Goal: Task Accomplishment & Management: Use online tool/utility

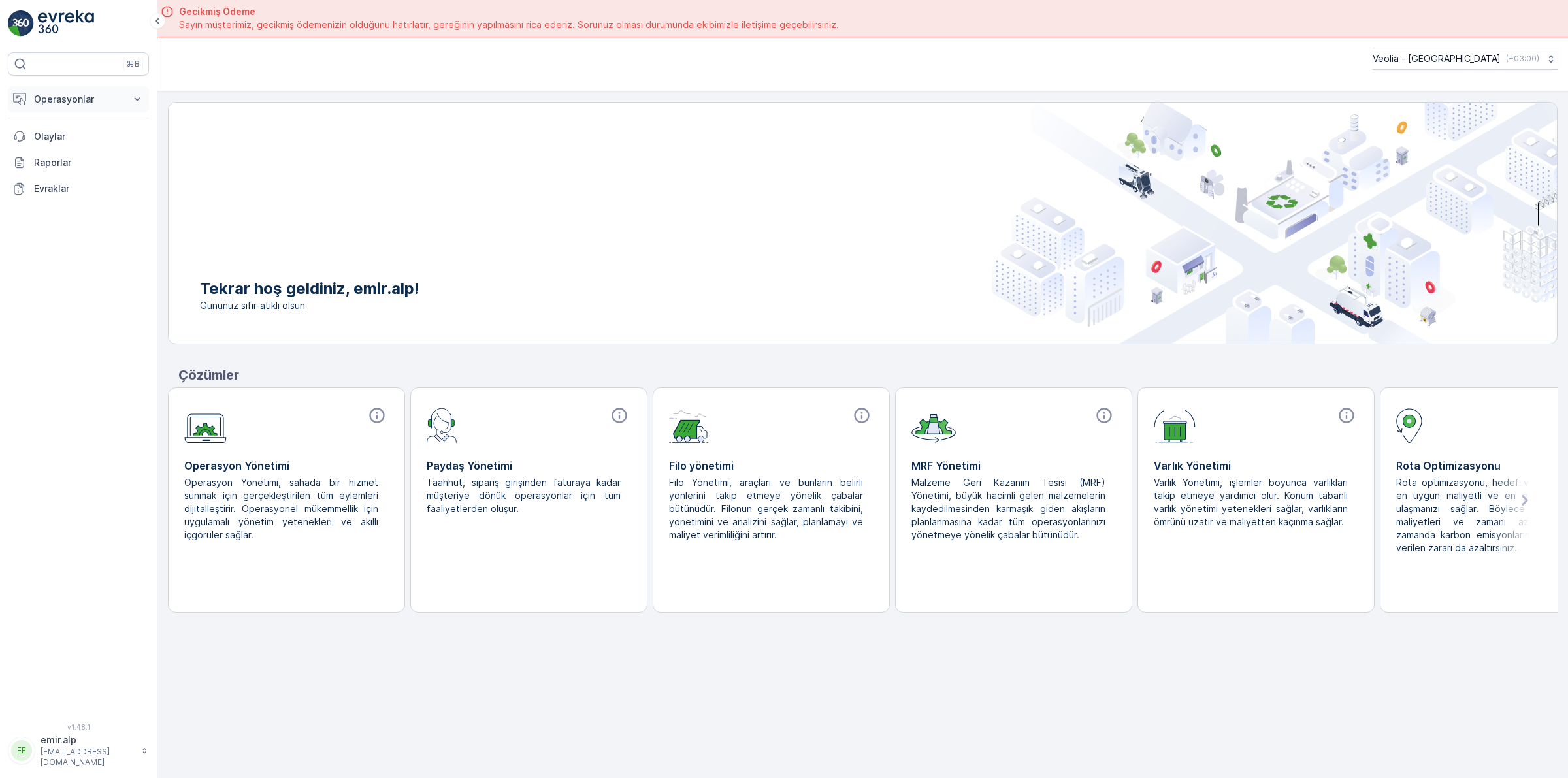
click at [84, 107] on button "Operasyonlar" at bounding box center [78, 99] width 142 height 26
click at [89, 161] on p "Rotalar & Görevler" at bounding box center [74, 159] width 81 height 13
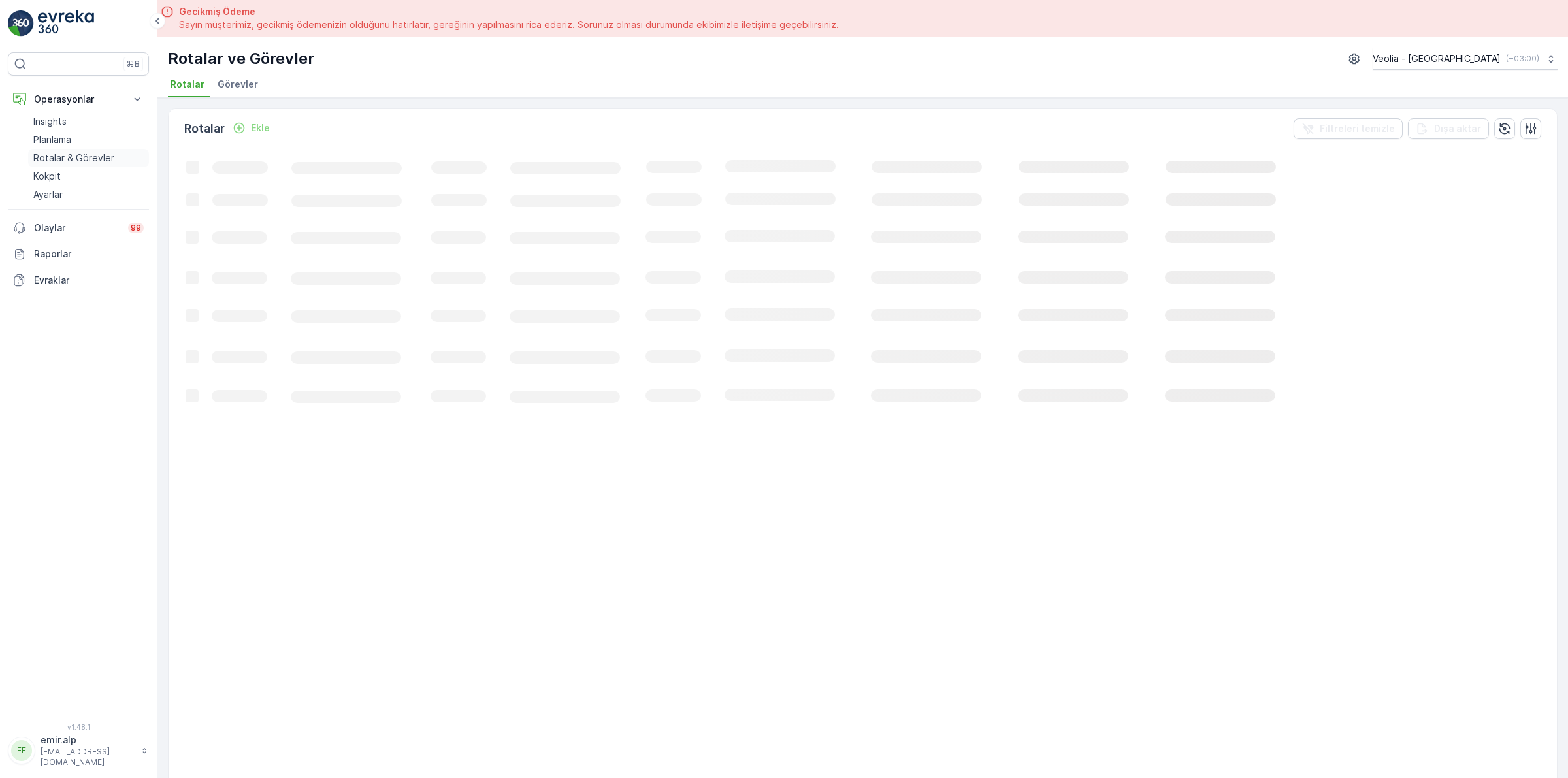
click at [96, 157] on p "Rotalar & Görevler" at bounding box center [74, 159] width 81 height 13
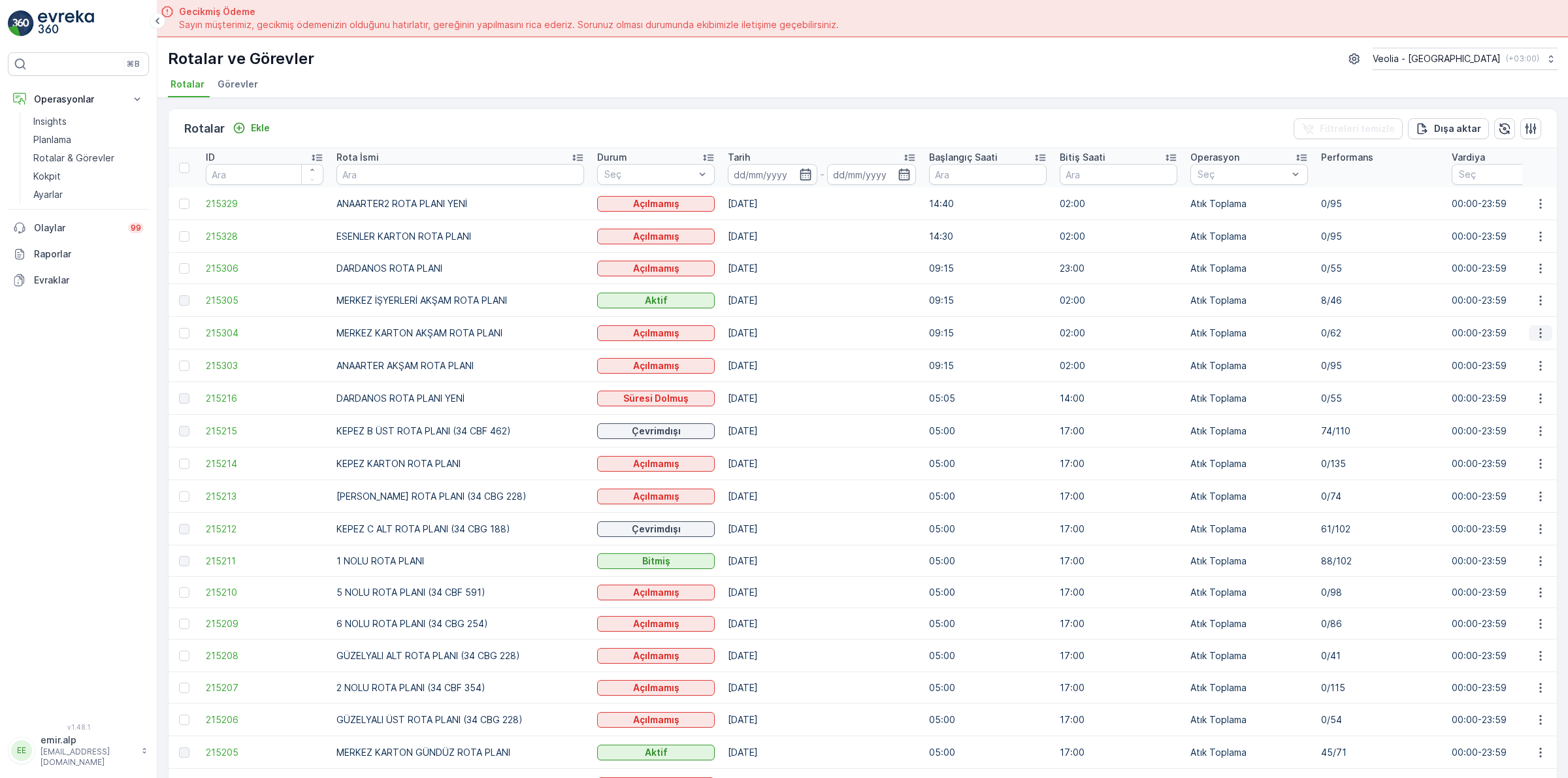
click at [1534, 328] on icon "button" at bounding box center [1541, 333] width 13 height 13
click at [1513, 405] on span "Atanan Kişiyi Değiştir" at bounding box center [1504, 408] width 92 height 13
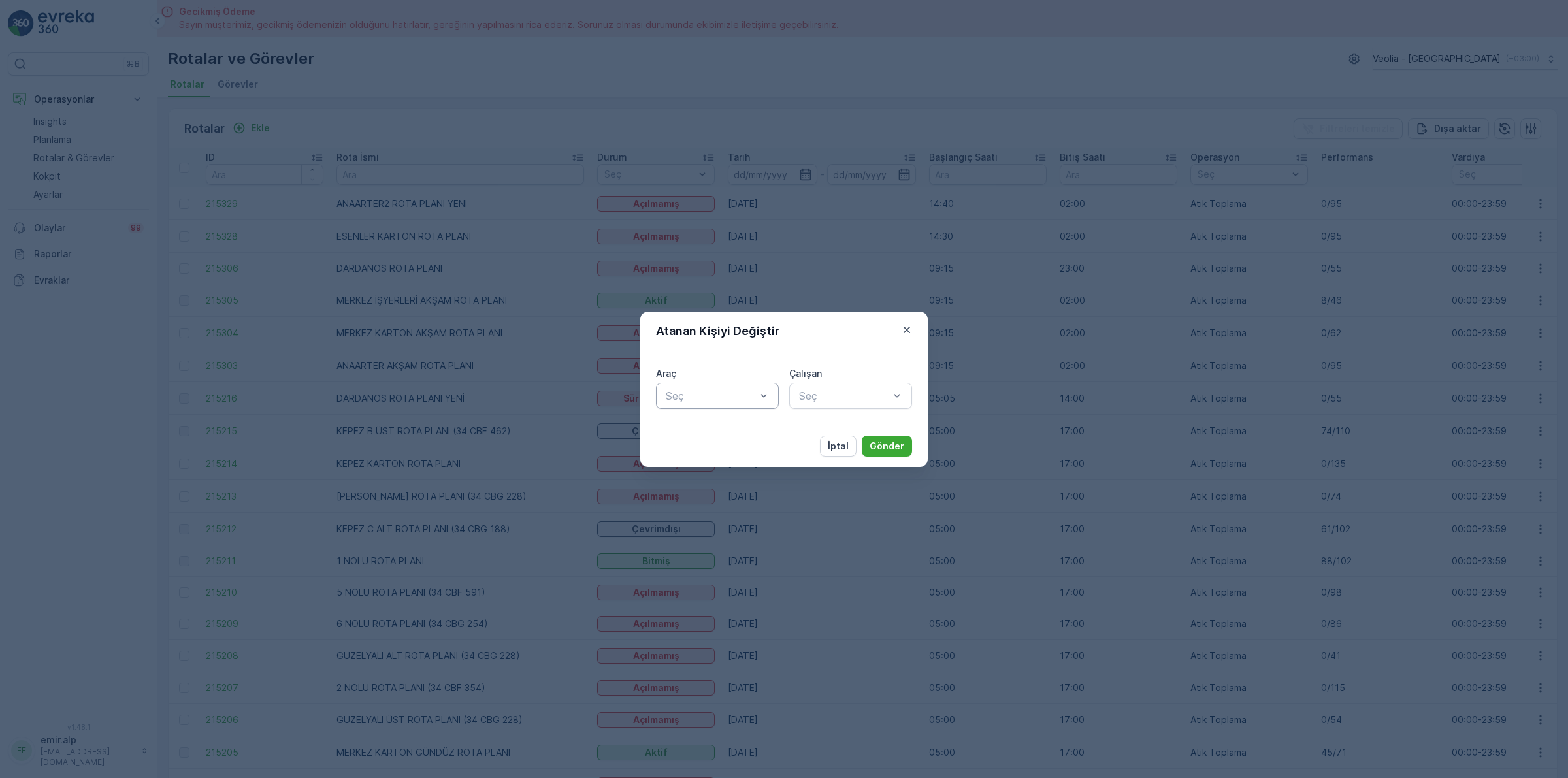
click at [723, 390] on div at bounding box center [711, 396] width 93 height 11
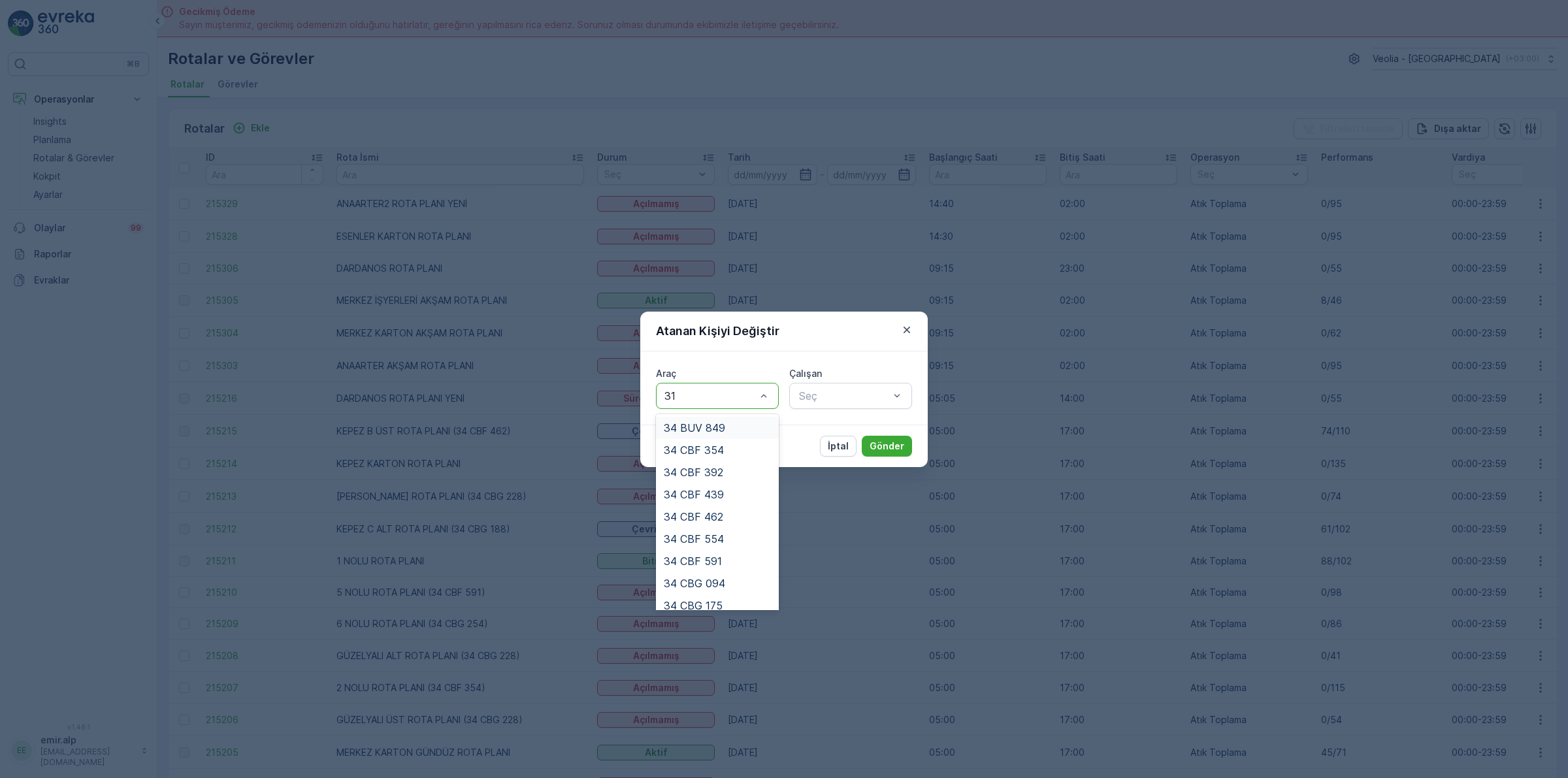
type input "316"
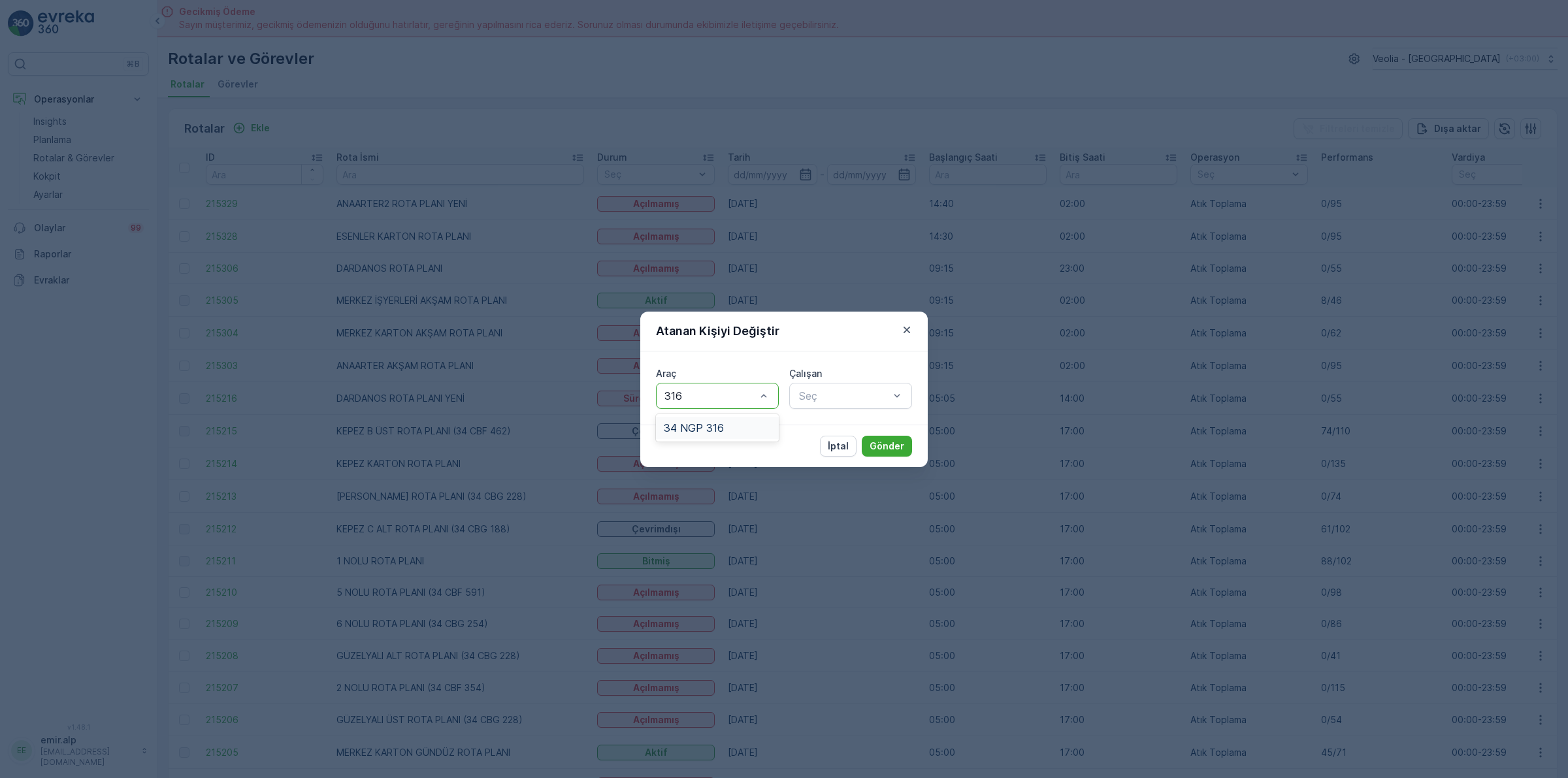
click at [718, 432] on span "34 NGP 316" at bounding box center [694, 428] width 60 height 11
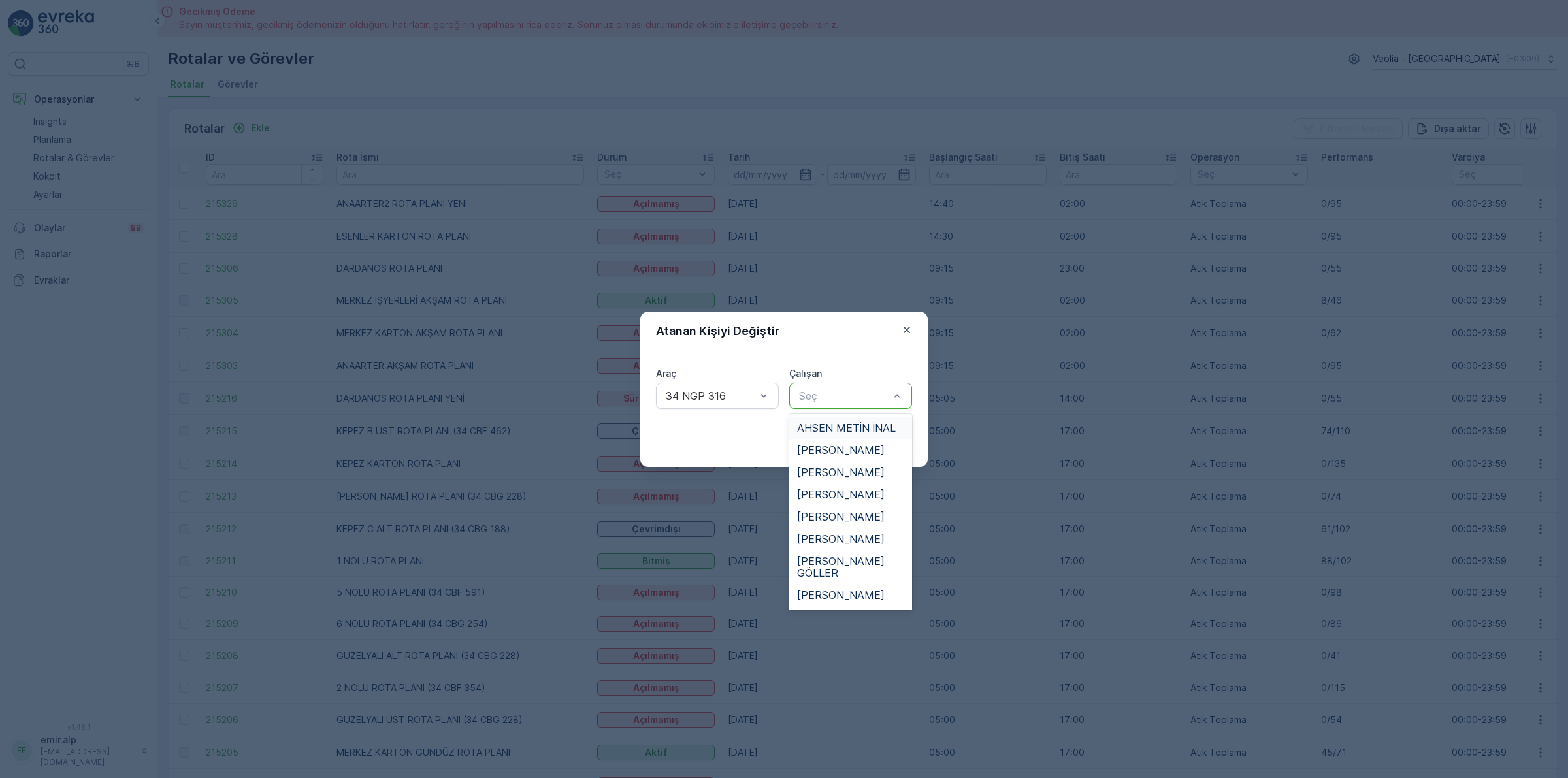
click at [812, 404] on div "Seç" at bounding box center [851, 397] width 123 height 26
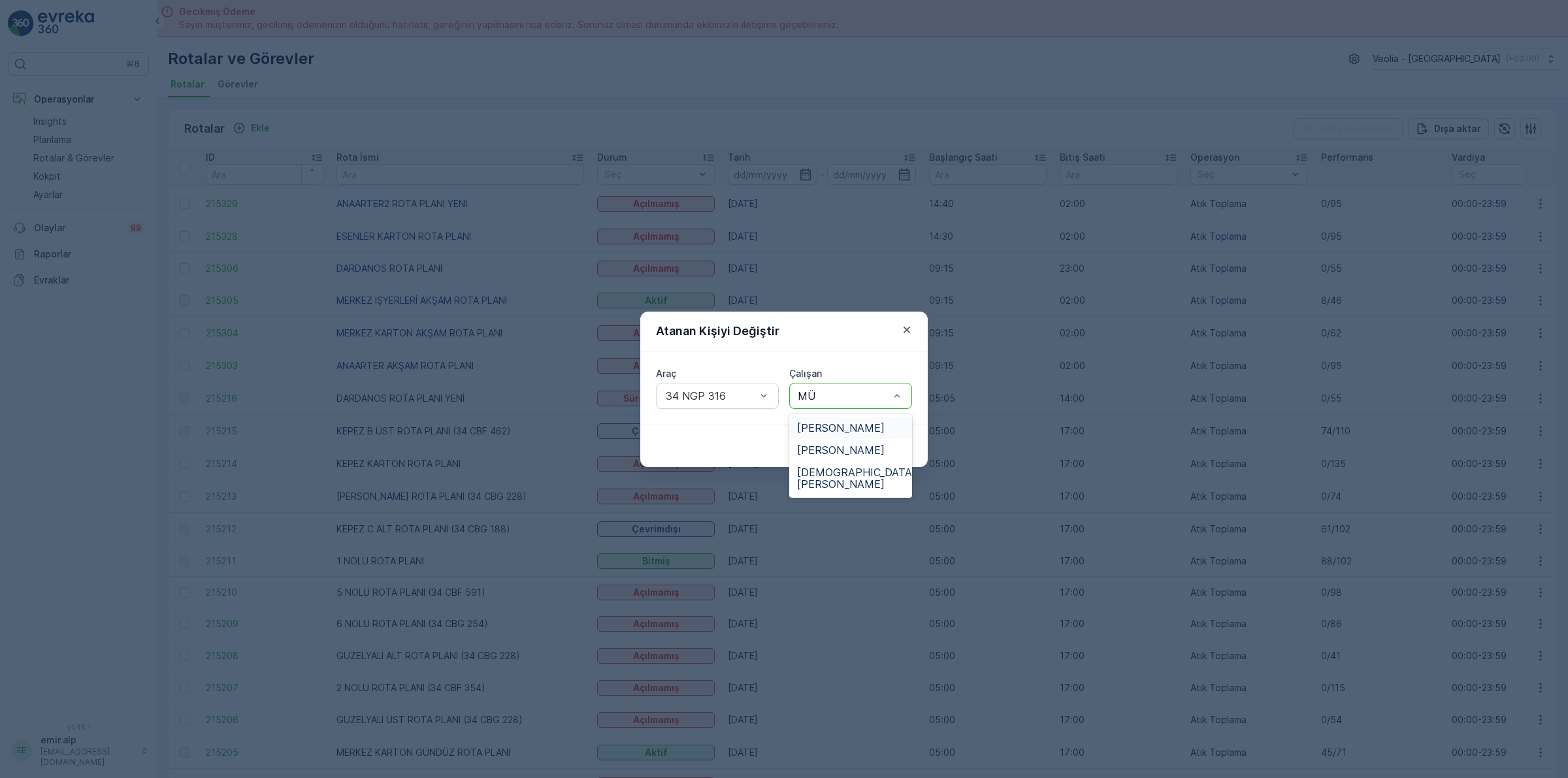
type input "MÜS"
click at [830, 454] on span "[DEMOGRAPHIC_DATA][PERSON_NAME]" at bounding box center [856, 456] width 119 height 24
click at [895, 432] on div "İptal Gönder" at bounding box center [784, 446] width 288 height 42
click at [895, 446] on p "Gönder" at bounding box center [886, 447] width 35 height 13
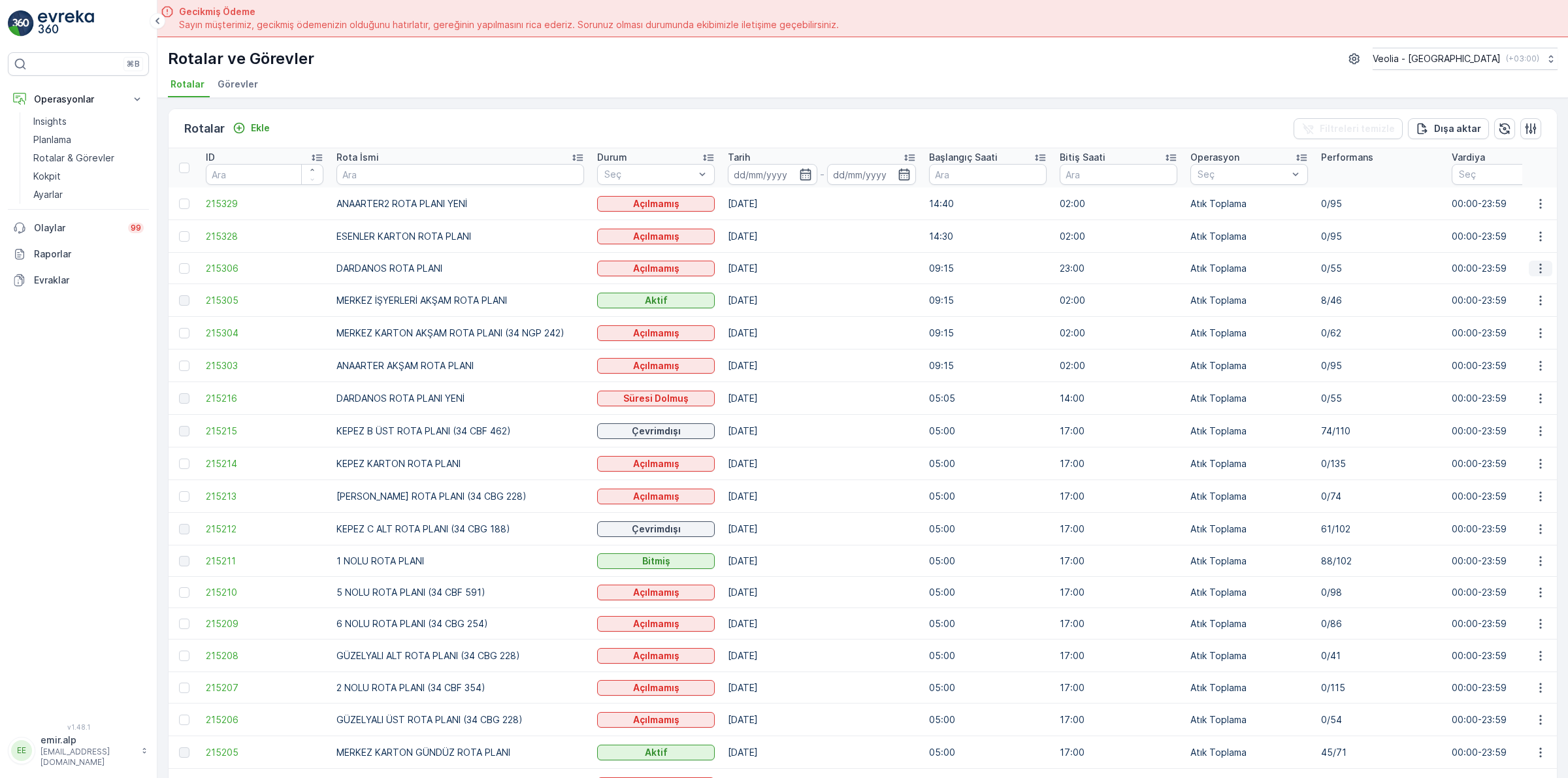
click at [1534, 264] on icon "button" at bounding box center [1541, 269] width 13 height 13
click at [1521, 343] on span "Atanan Kişiyi Değiştir" at bounding box center [1504, 343] width 92 height 13
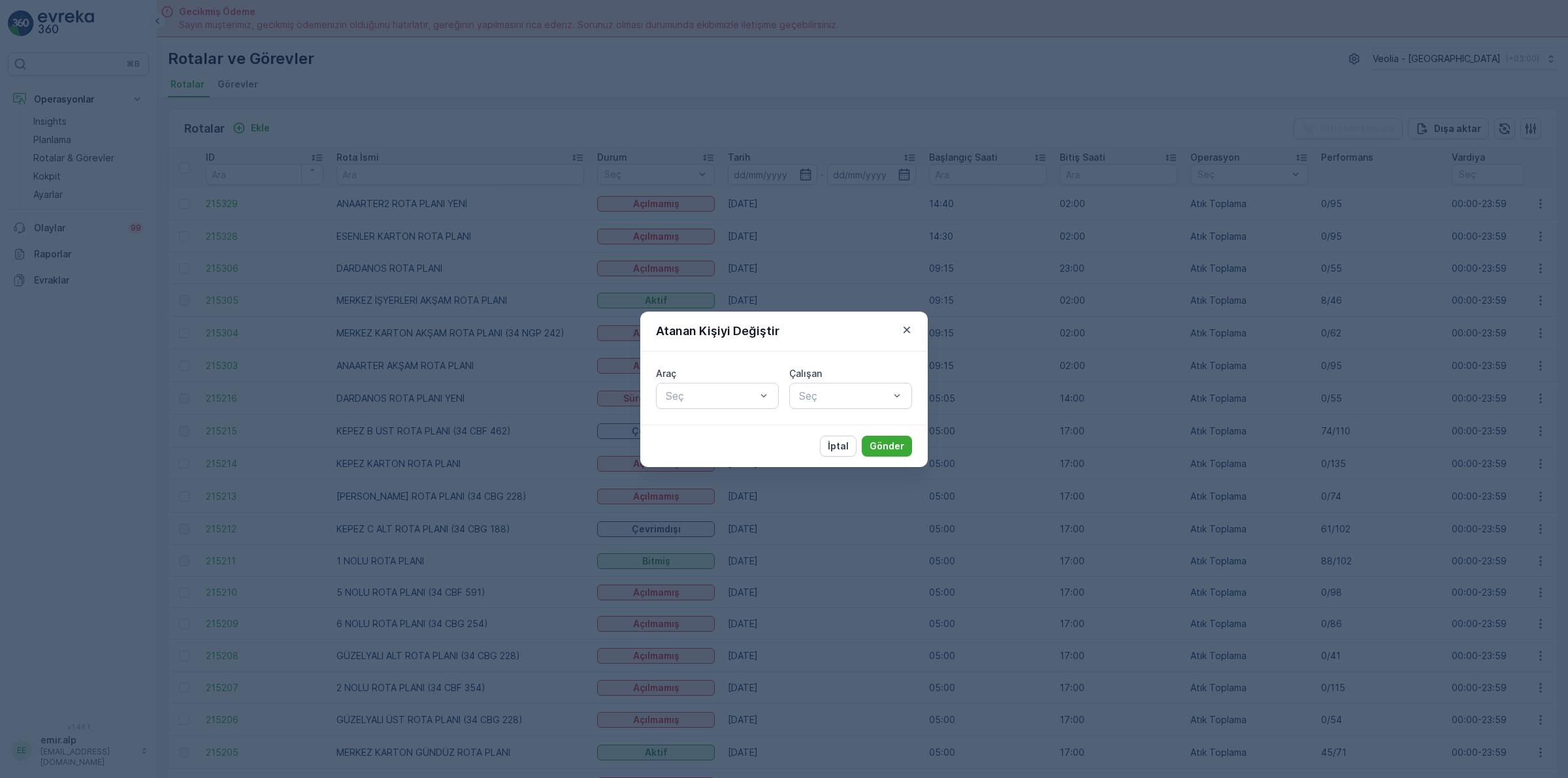
click at [717, 396] on div at bounding box center [711, 396] width 93 height 11
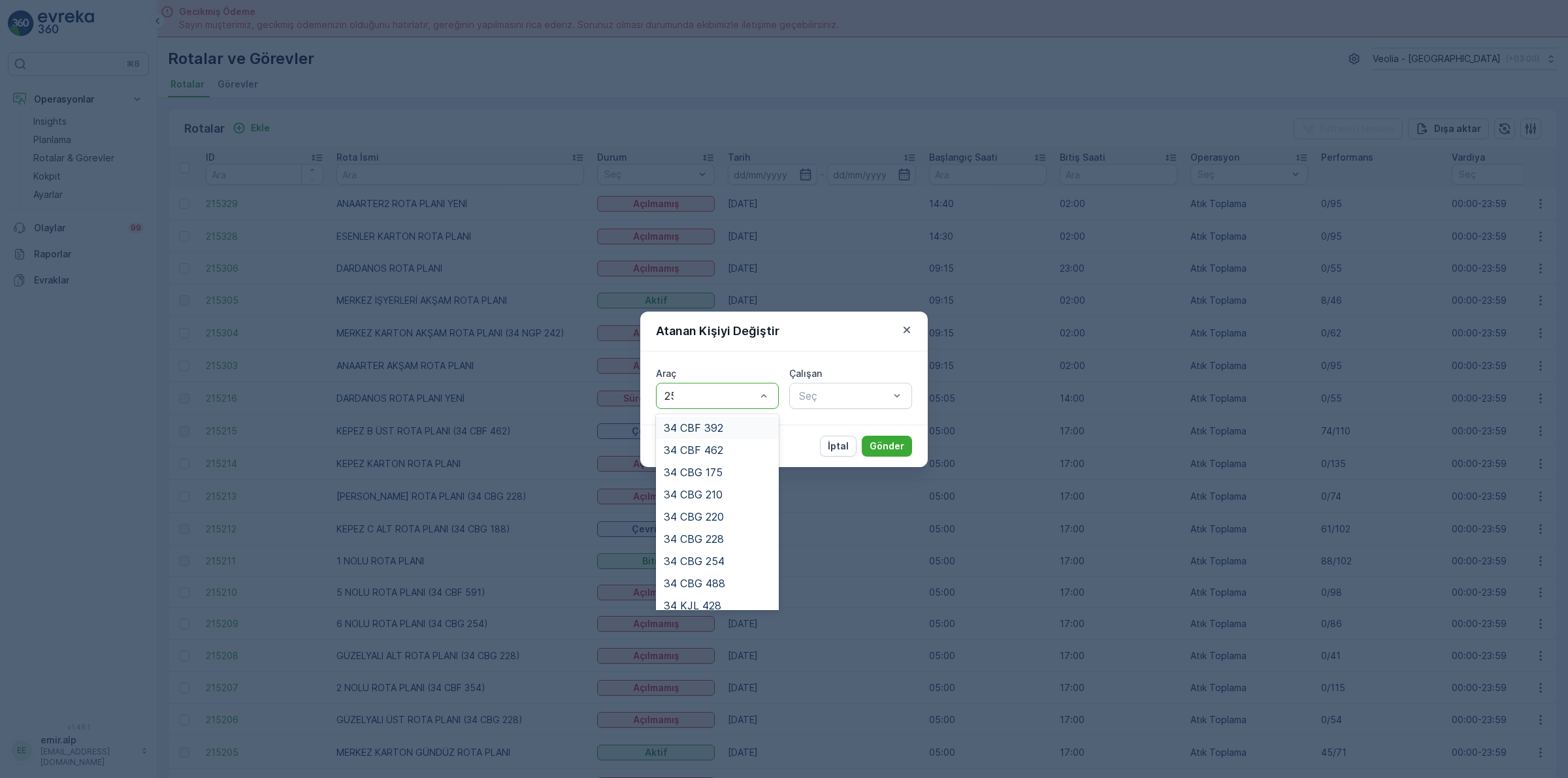
type input "254"
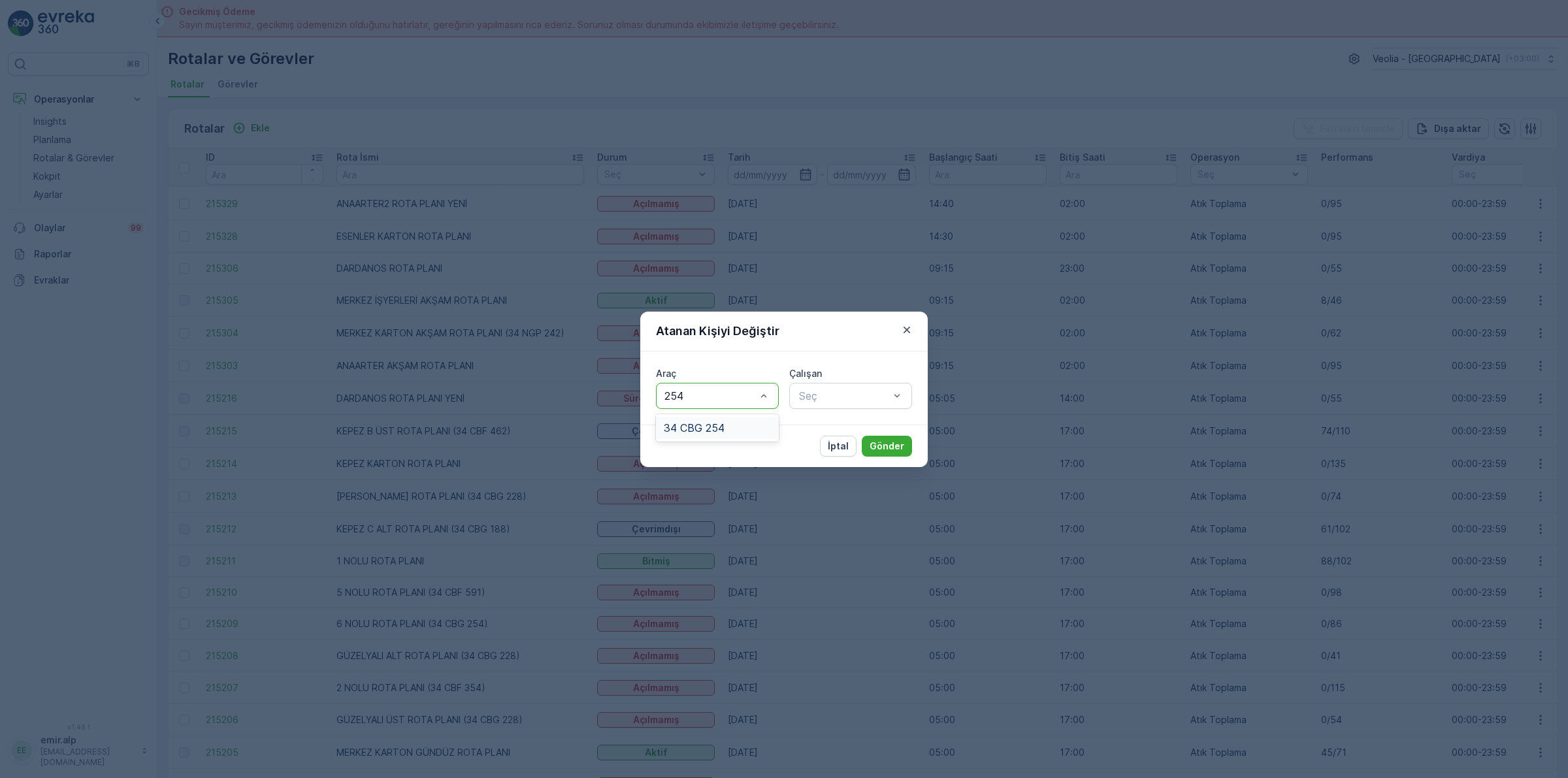
click at [752, 430] on div "34 CBG 254" at bounding box center [717, 428] width 108 height 11
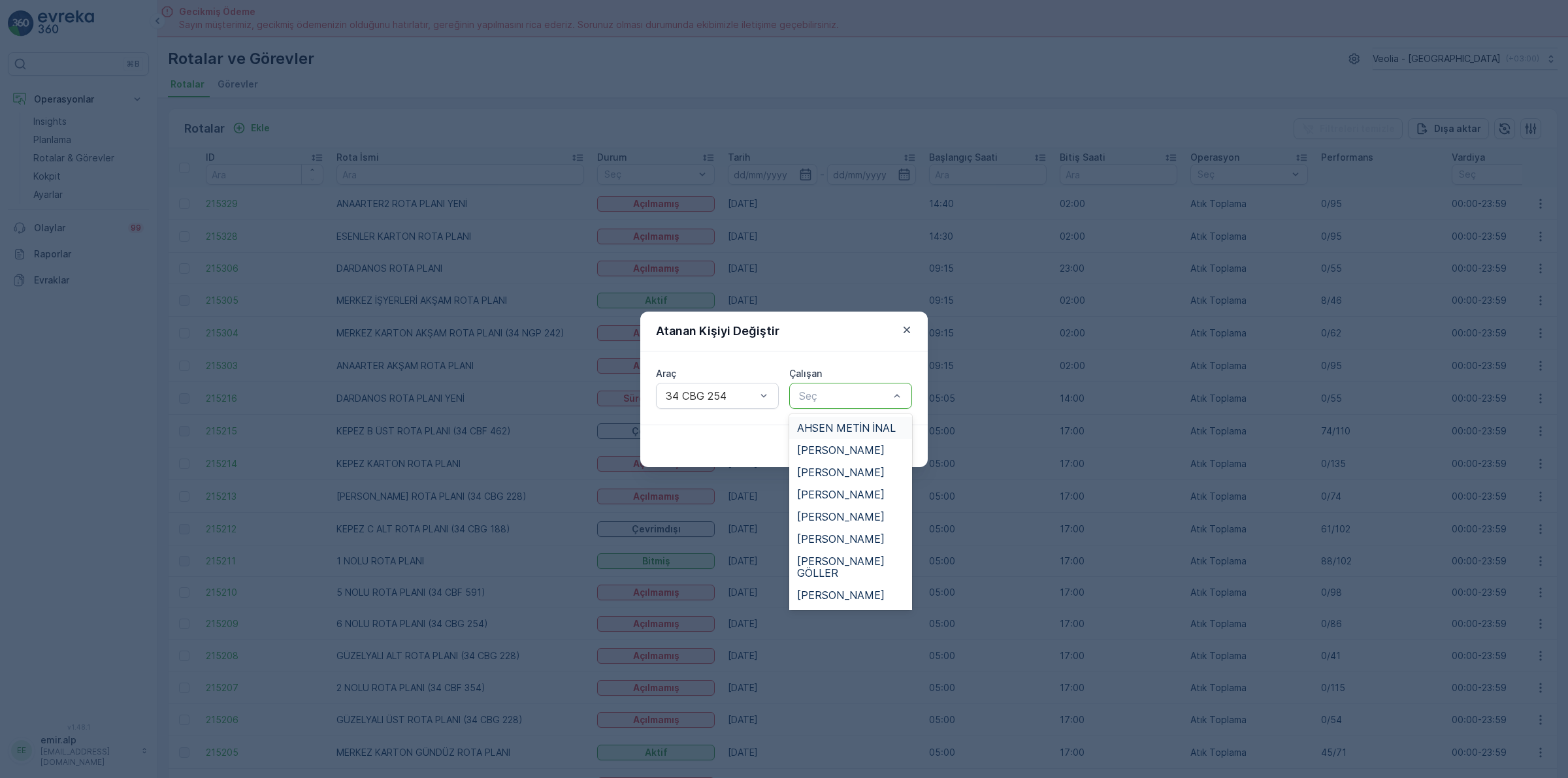
click at [817, 400] on div at bounding box center [844, 396] width 93 height 11
type input "EZE"
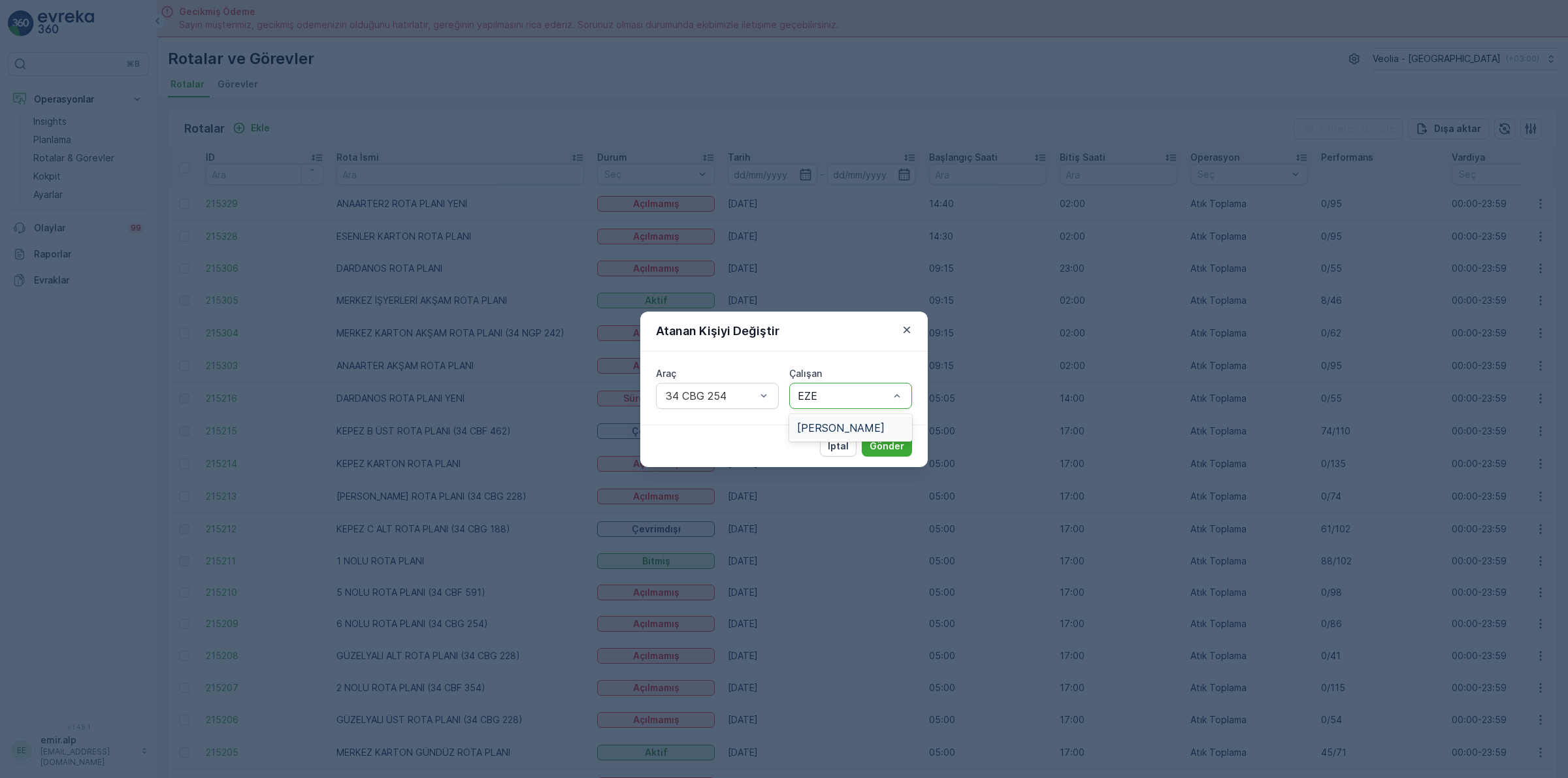
click at [821, 422] on span "[PERSON_NAME]" at bounding box center [840, 428] width 88 height 11
click at [881, 442] on p "Gönder" at bounding box center [886, 447] width 35 height 13
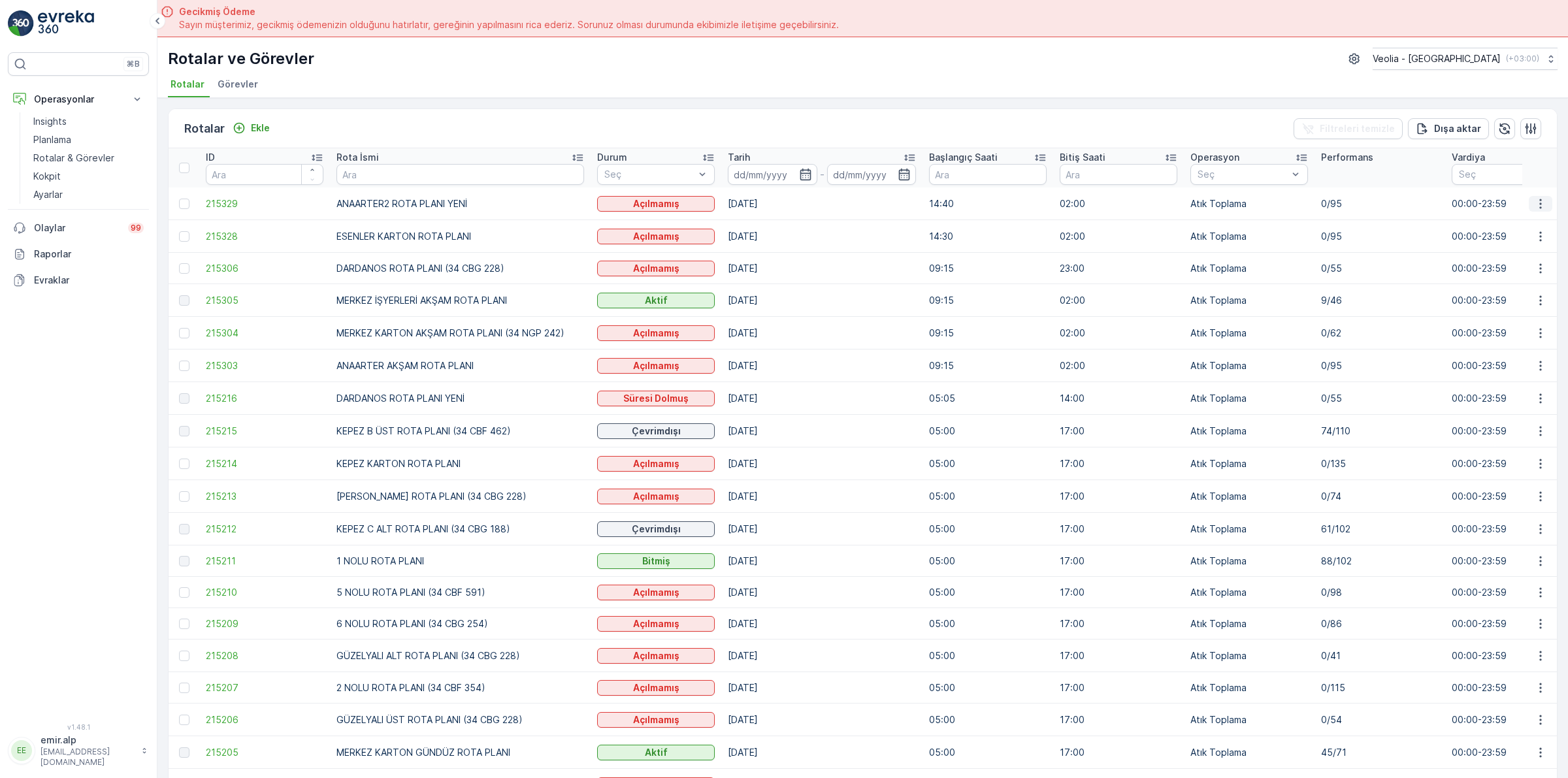
click at [1547, 205] on button "button" at bounding box center [1541, 204] width 24 height 16
click at [1503, 277] on span "Atanan Kişiyi Değiştir" at bounding box center [1504, 279] width 92 height 13
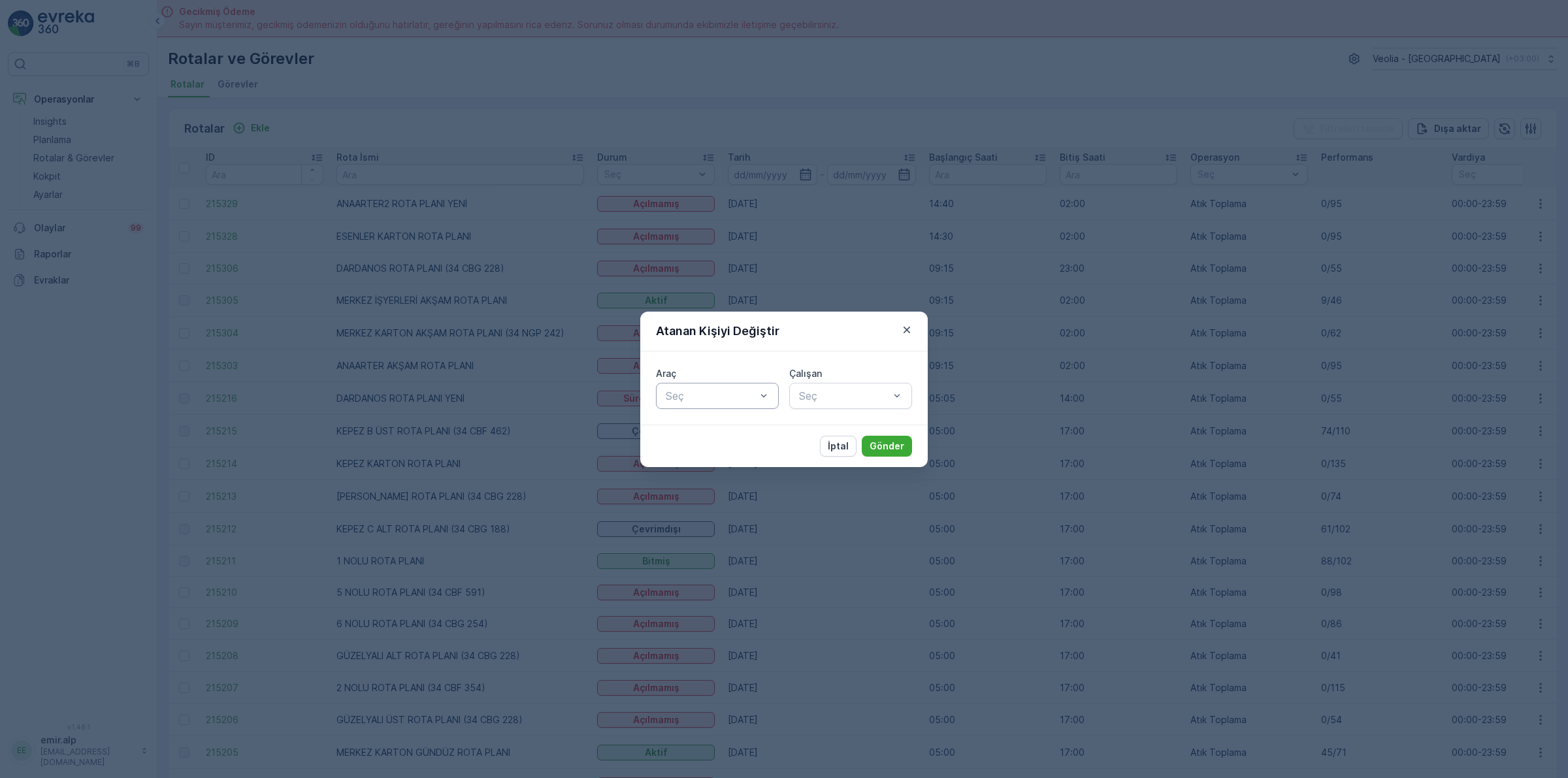
click at [727, 391] on div at bounding box center [711, 396] width 93 height 11
type input "886"
click at [723, 430] on div "34 NJA 886" at bounding box center [717, 428] width 108 height 11
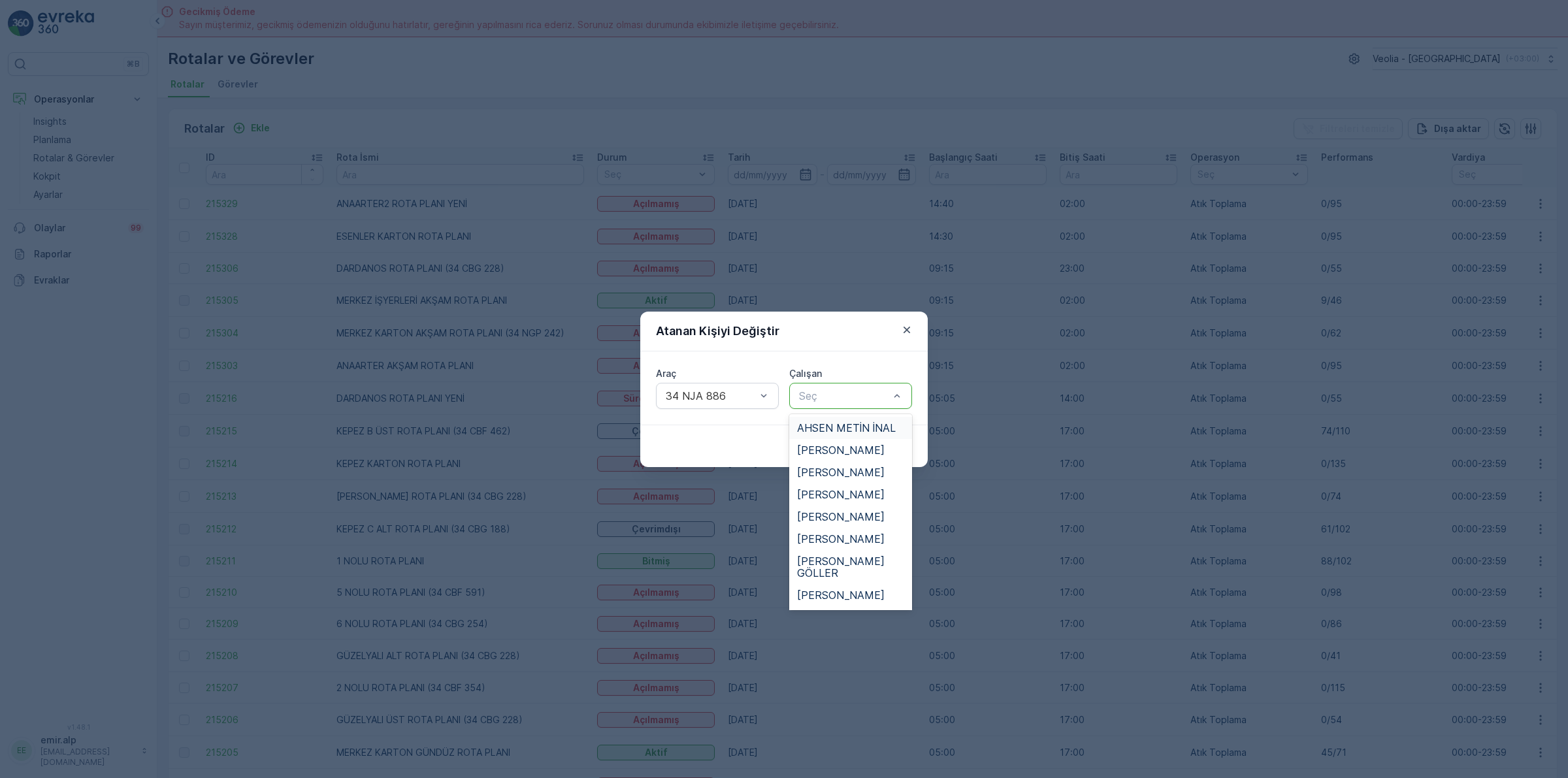
click at [834, 400] on div at bounding box center [844, 396] width 93 height 11
type input "UYG"
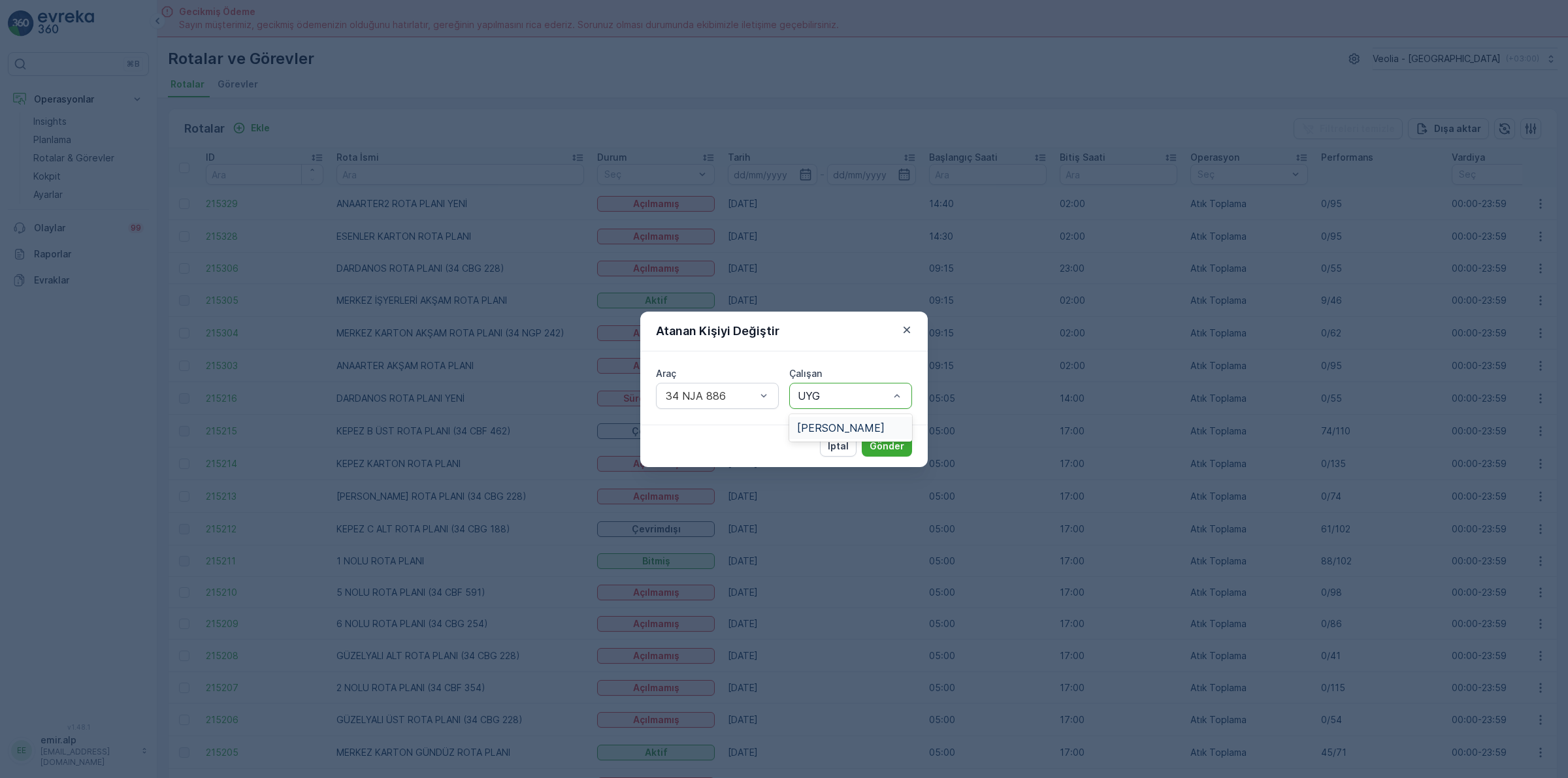
click at [834, 431] on span "[PERSON_NAME]" at bounding box center [840, 428] width 88 height 11
click at [876, 441] on p "Gönder" at bounding box center [886, 447] width 35 height 13
